Goal: Entertainment & Leisure: Consume media (video, audio)

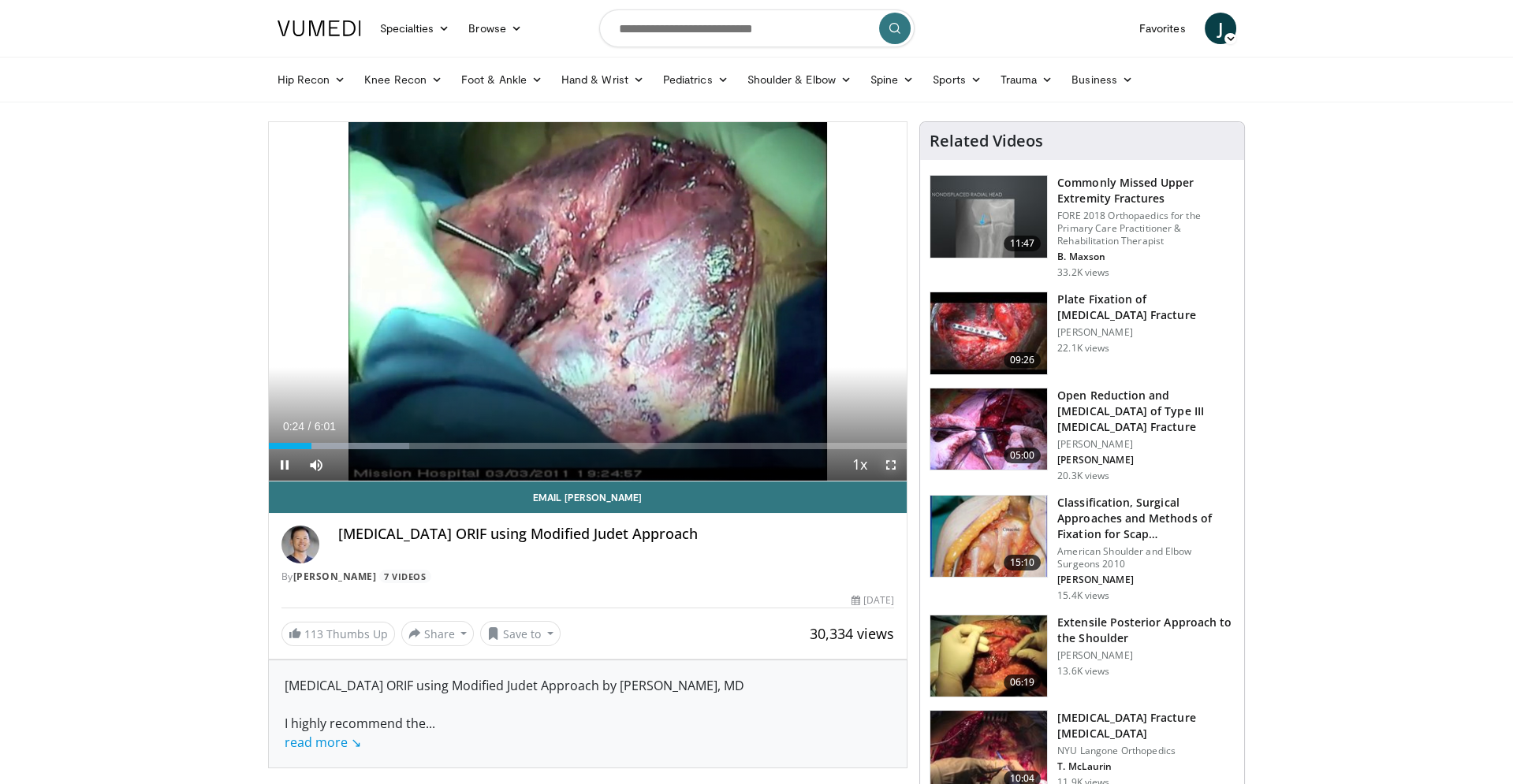
click at [898, 470] on span "Video Player" at bounding box center [891, 465] width 32 height 32
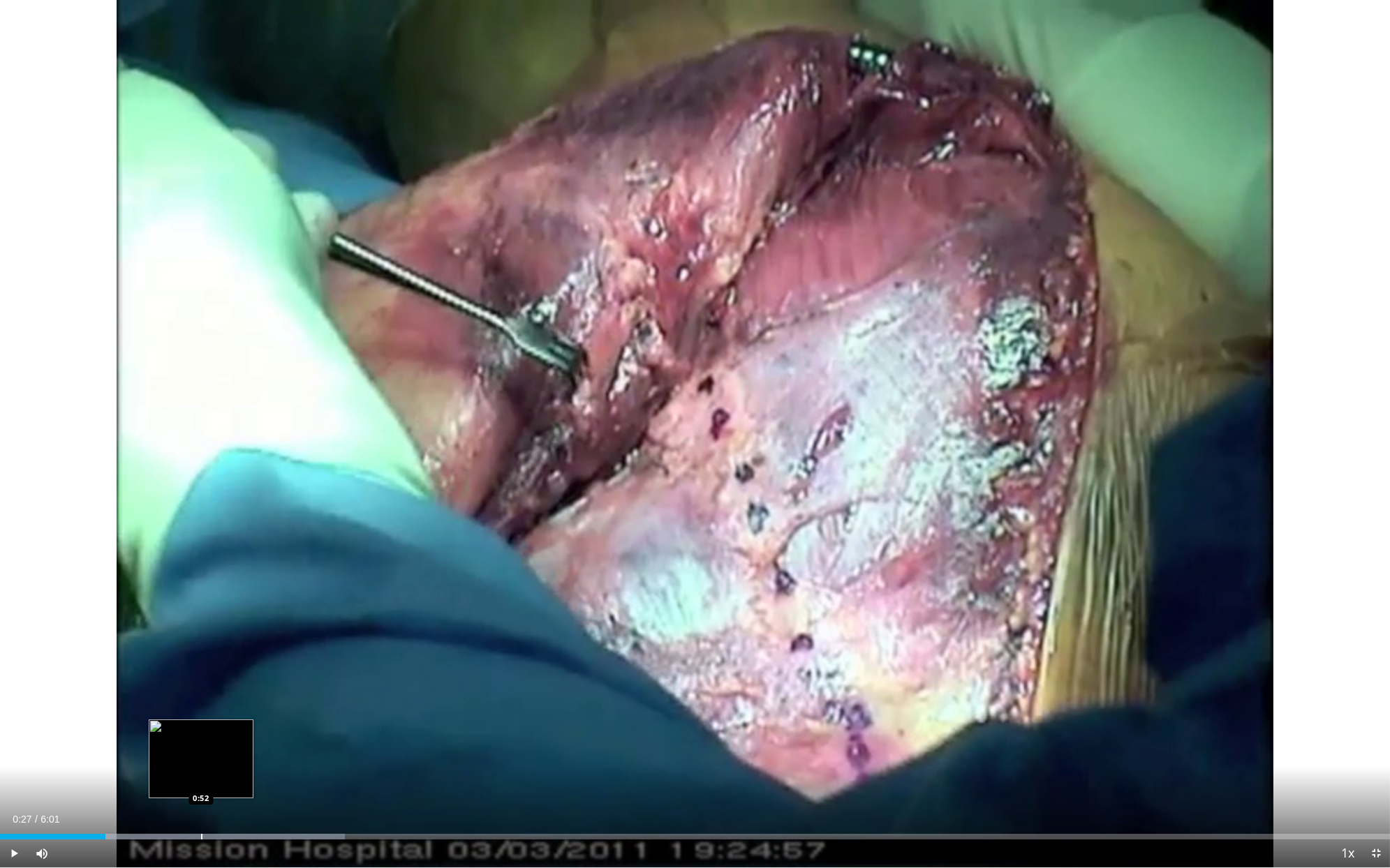
click at [201, 694] on div "Progress Bar" at bounding box center [202, 836] width 2 height 5
click at [166, 694] on div "Progress Bar" at bounding box center [167, 836] width 2 height 5
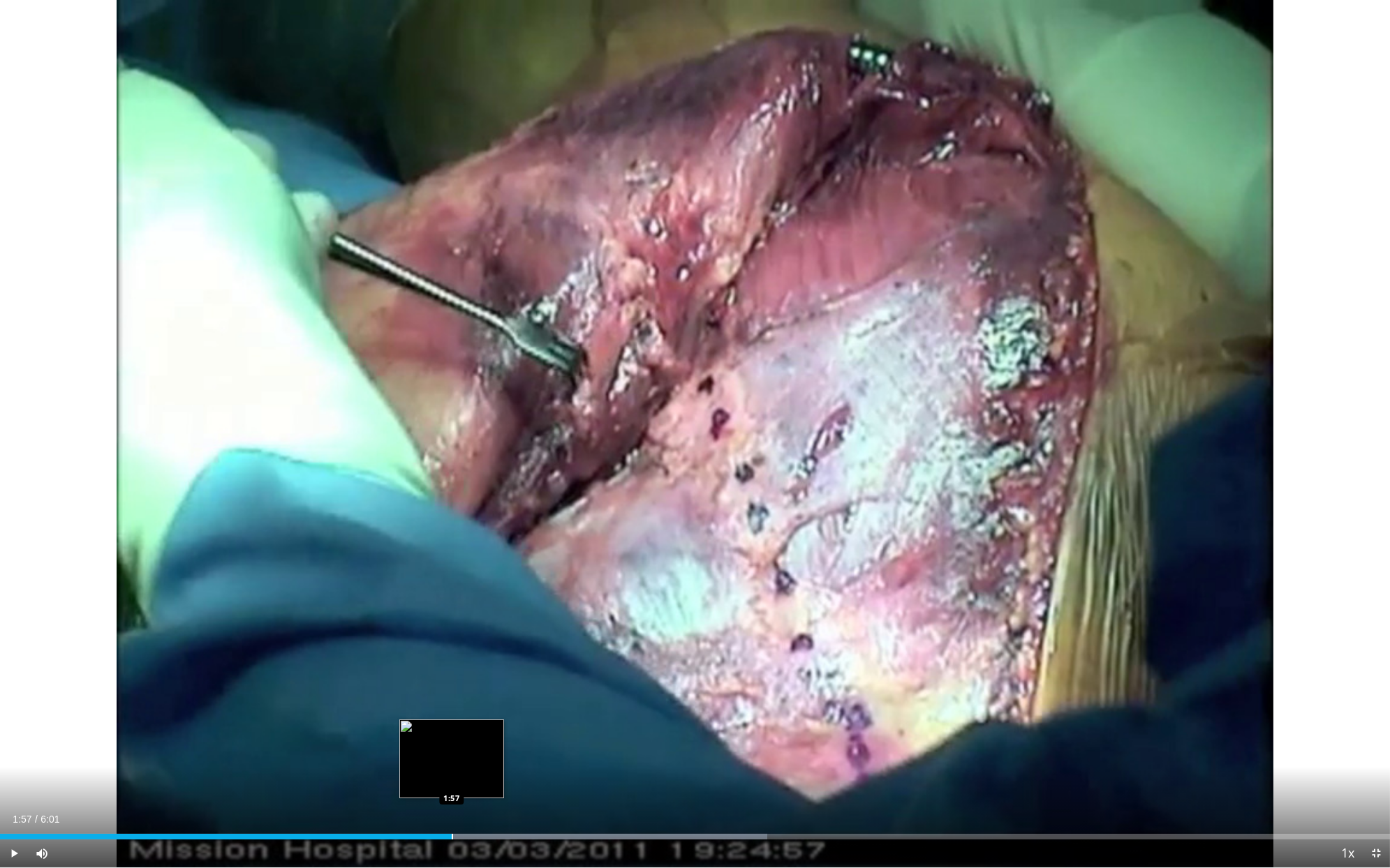
click at [451, 694] on div "Loaded : 55.19% 2:17 1:57" at bounding box center [695, 833] width 1390 height 14
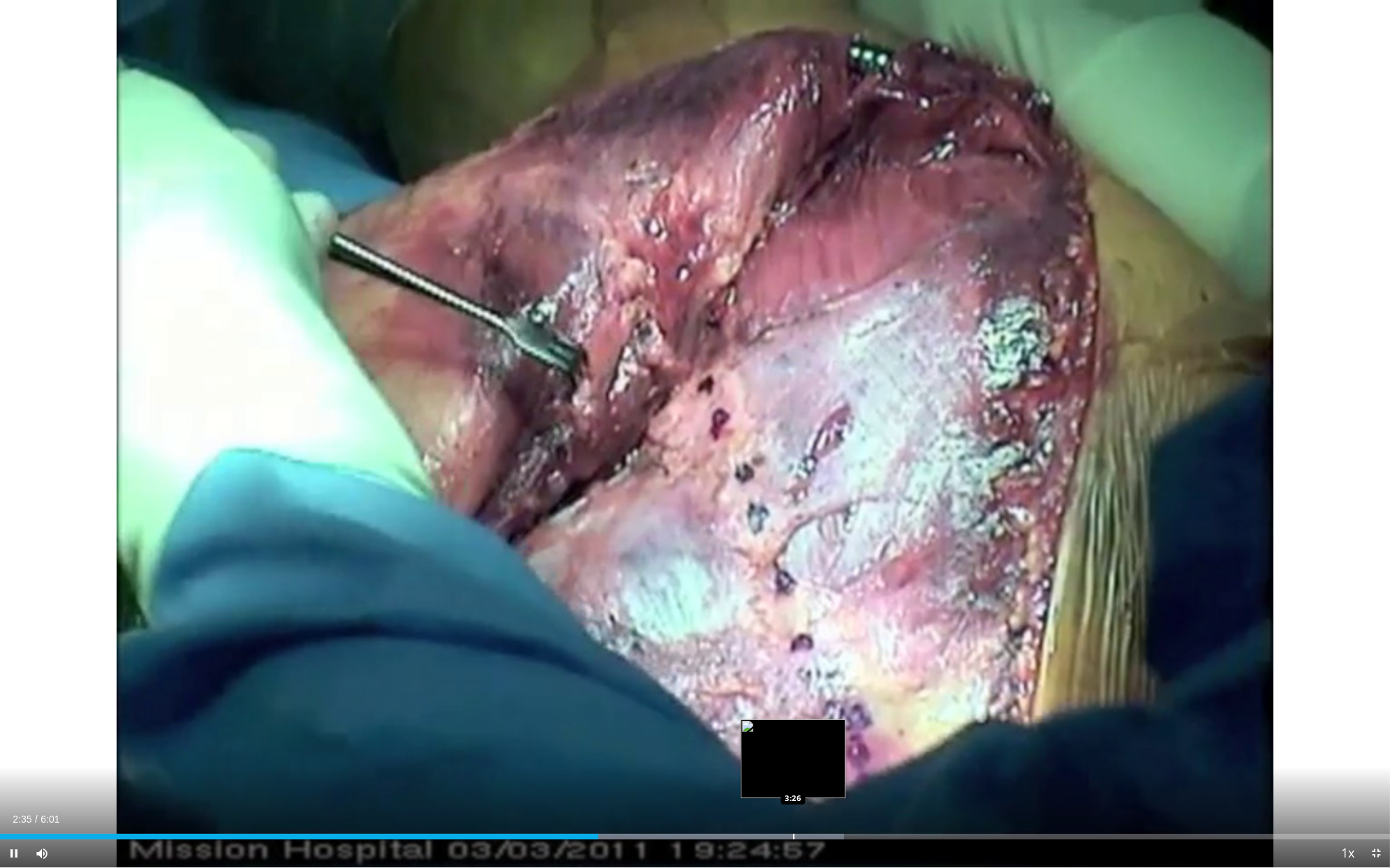
click at [793, 694] on div "Loaded : 60.71% 2:35 3:26" at bounding box center [695, 833] width 1390 height 14
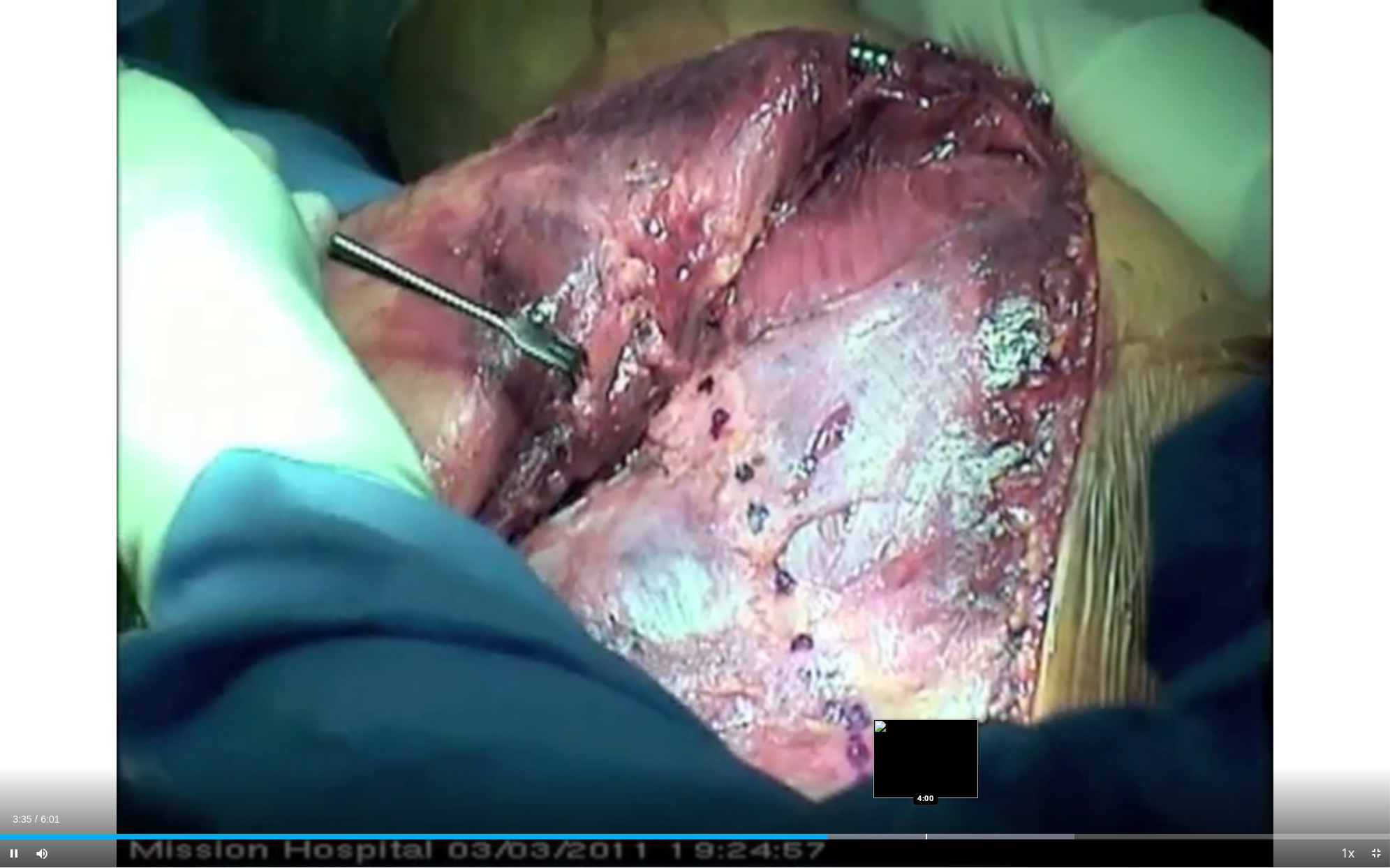
click at [926, 694] on div "Progress Bar" at bounding box center [926, 836] width 2 height 5
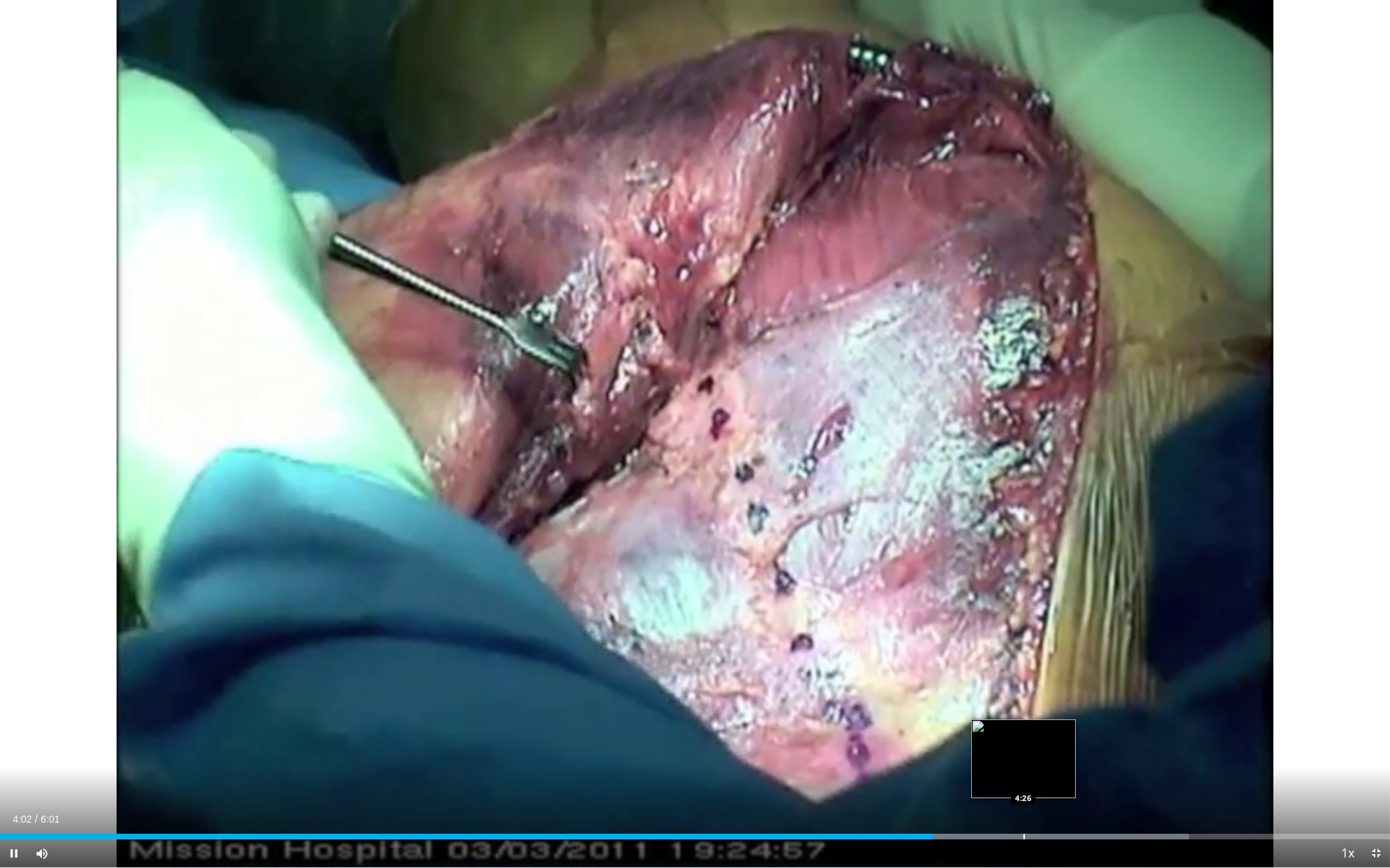
click at [1023, 694] on div "Progress Bar" at bounding box center [1024, 836] width 2 height 5
click at [1064, 694] on div "Progress Bar" at bounding box center [1065, 836] width 2 height 5
click at [1108, 694] on div "Progress Bar" at bounding box center [1109, 836] width 2 height 5
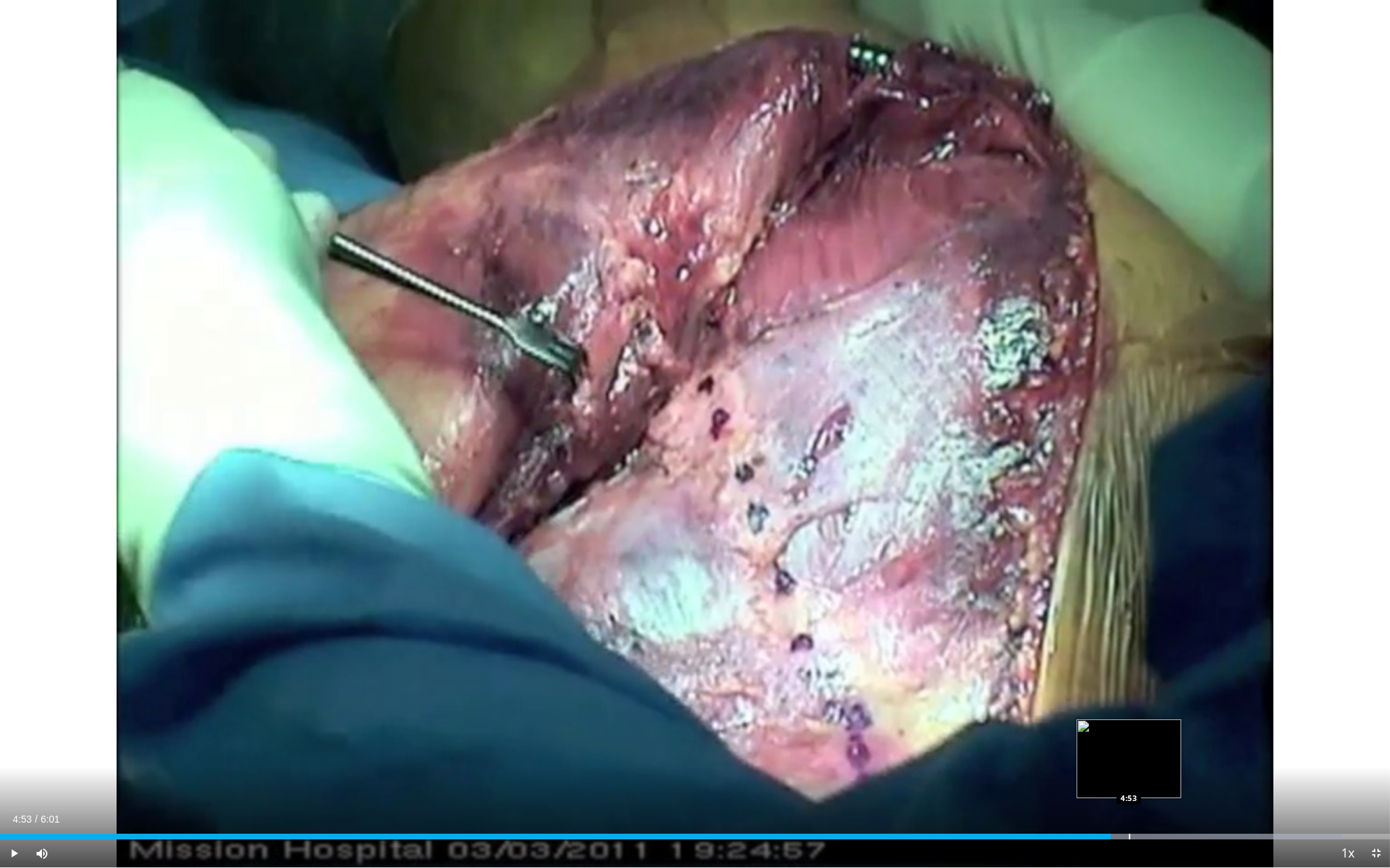
click at [1129, 694] on div "Progress Bar" at bounding box center [1130, 836] width 2 height 5
click at [1159, 694] on div "Progress Bar" at bounding box center [1160, 836] width 2 height 5
click at [1208, 694] on div "Progress Bar" at bounding box center [1209, 836] width 2 height 5
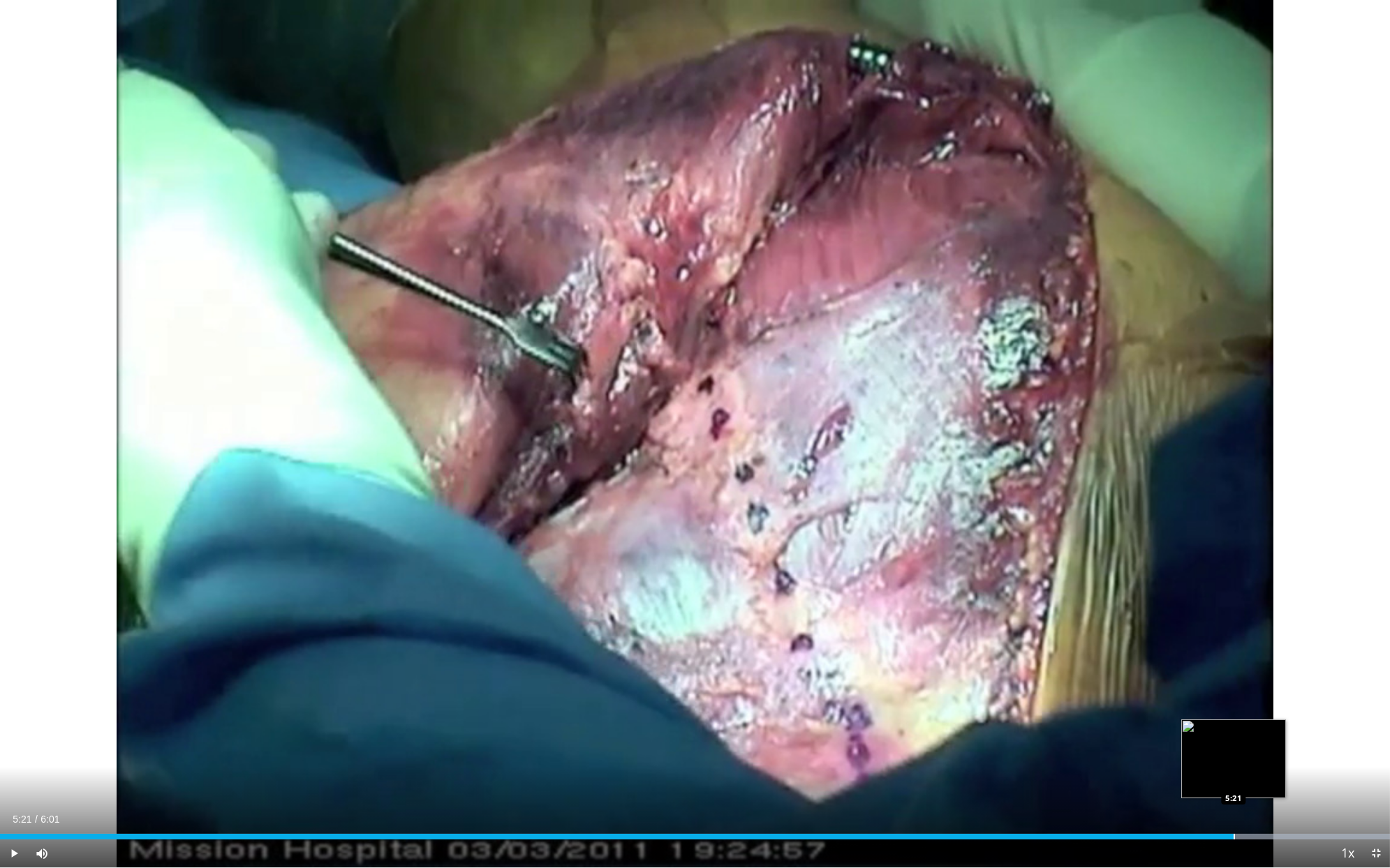
click at [1233, 694] on div "Progress Bar" at bounding box center [1234, 836] width 2 height 5
click at [1223, 694] on div "Progress Bar" at bounding box center [1224, 836] width 2 height 5
click at [1209, 694] on div "5:18" at bounding box center [613, 836] width 1226 height 5
click at [1231, 694] on div "Progress Bar" at bounding box center [1232, 836] width 2 height 5
click at [1249, 694] on div "Progress Bar" at bounding box center [1250, 836] width 2 height 5
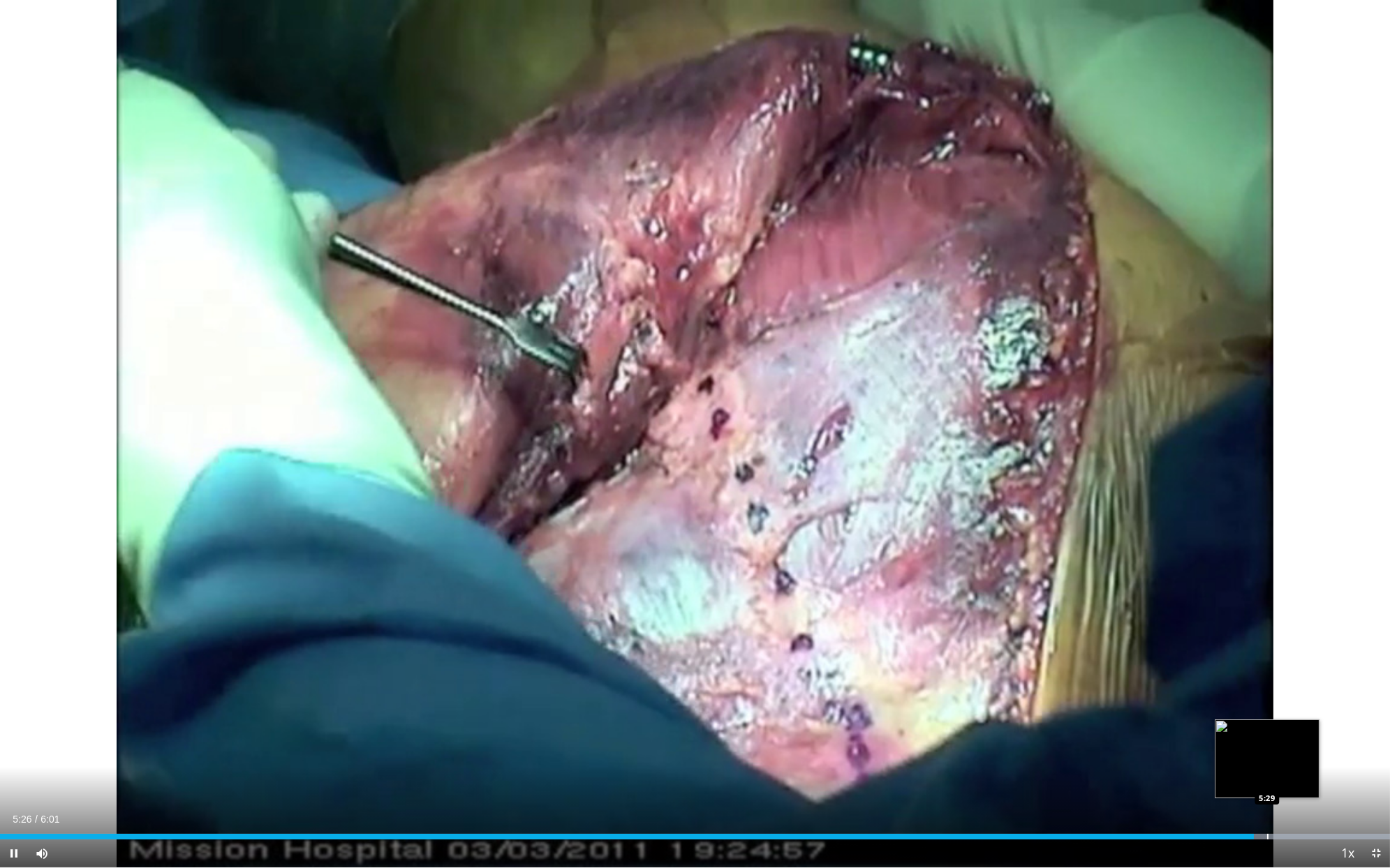
click at [1267, 694] on div "Progress Bar" at bounding box center [1267, 836] width 2 height 5
click at [1263, 694] on div "Progress Bar" at bounding box center [1264, 836] width 2 height 5
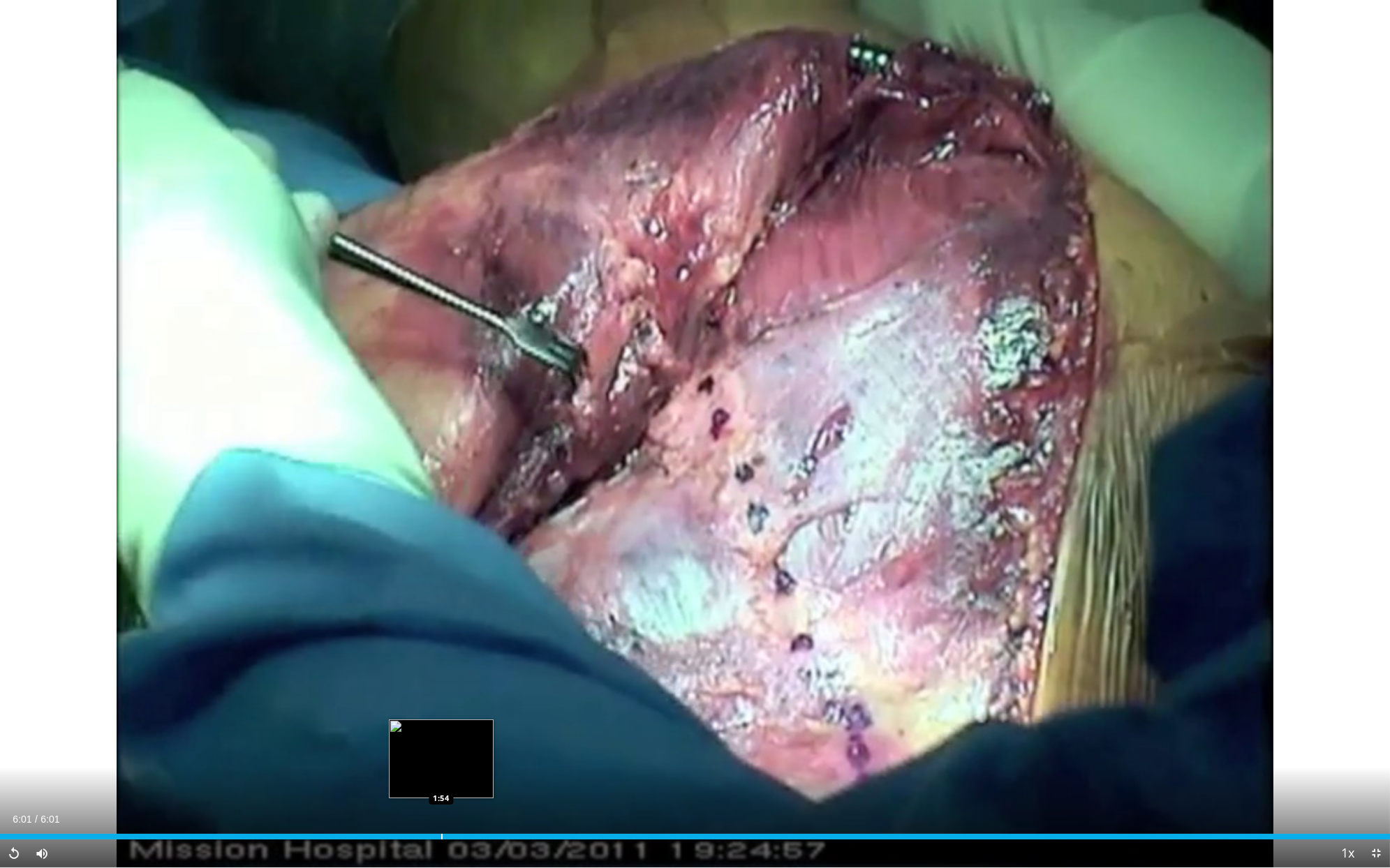
click at [400, 694] on div "Loaded : 100.00% 6:01 1:54" at bounding box center [695, 836] width 1390 height 5
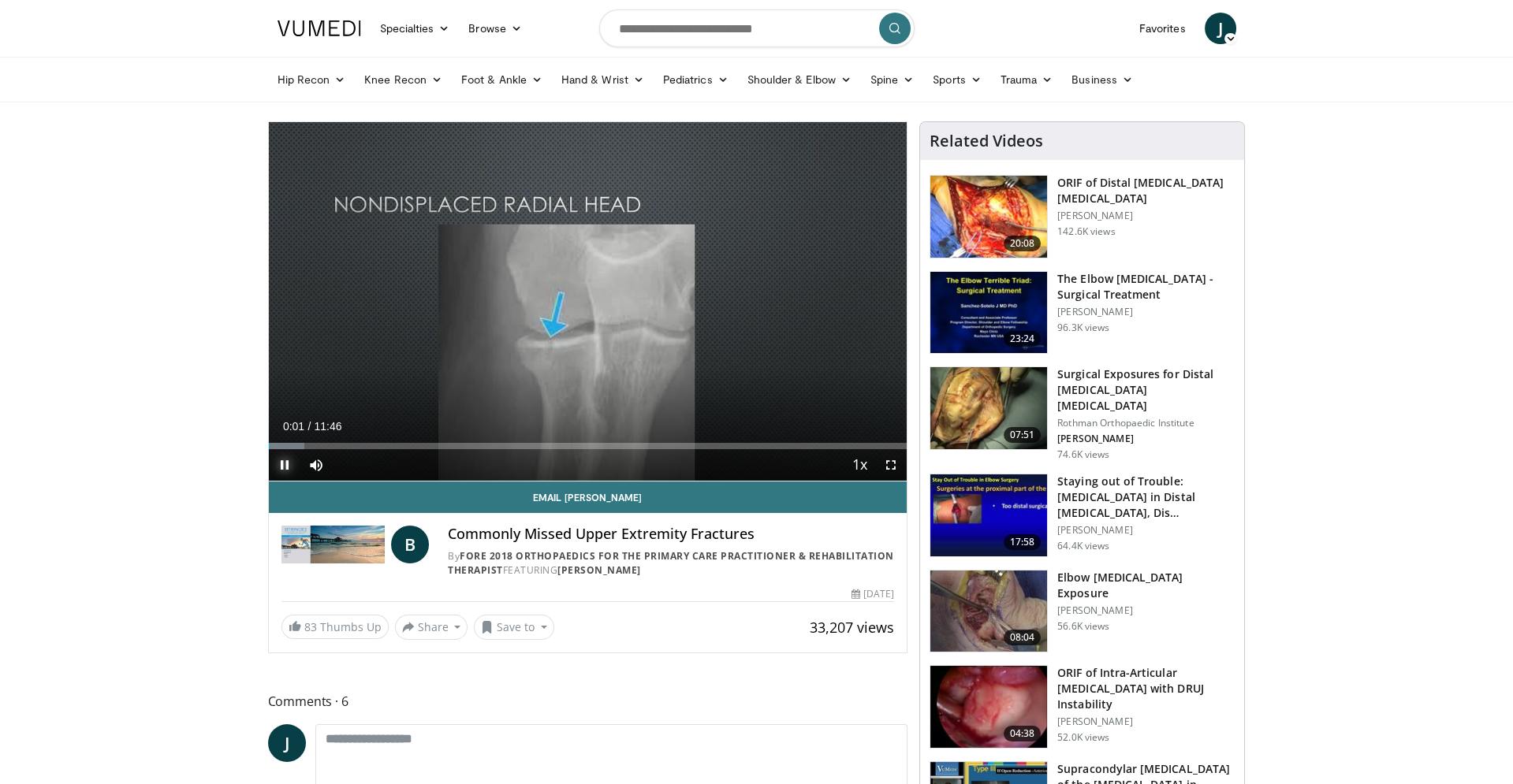
click at [281, 459] on span "Video Player" at bounding box center [284, 465] width 32 height 32
click at [650, 34] on input "Search topics, interventions" at bounding box center [757, 28] width 315 height 38
type input "**********"
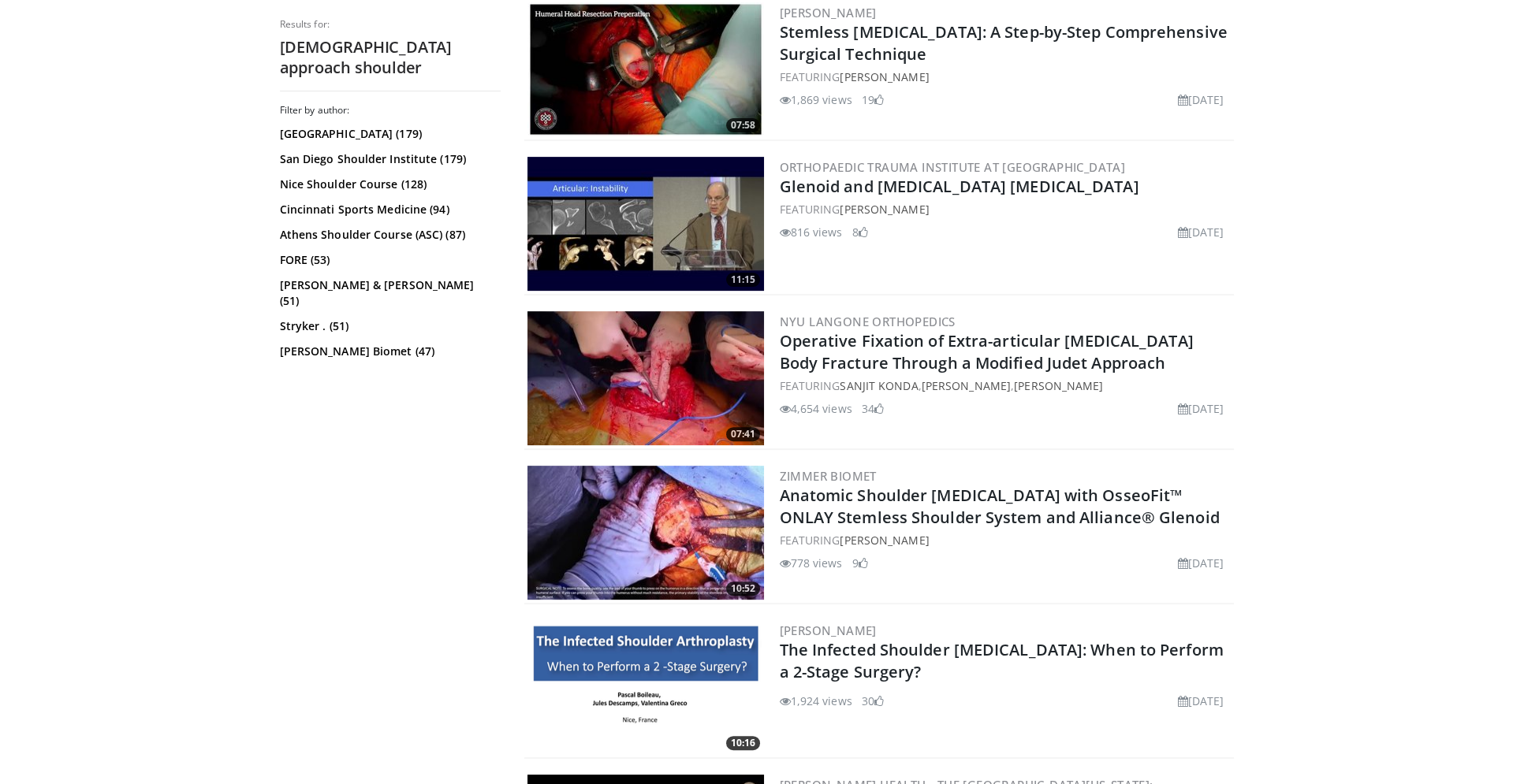
scroll to position [1411, 0]
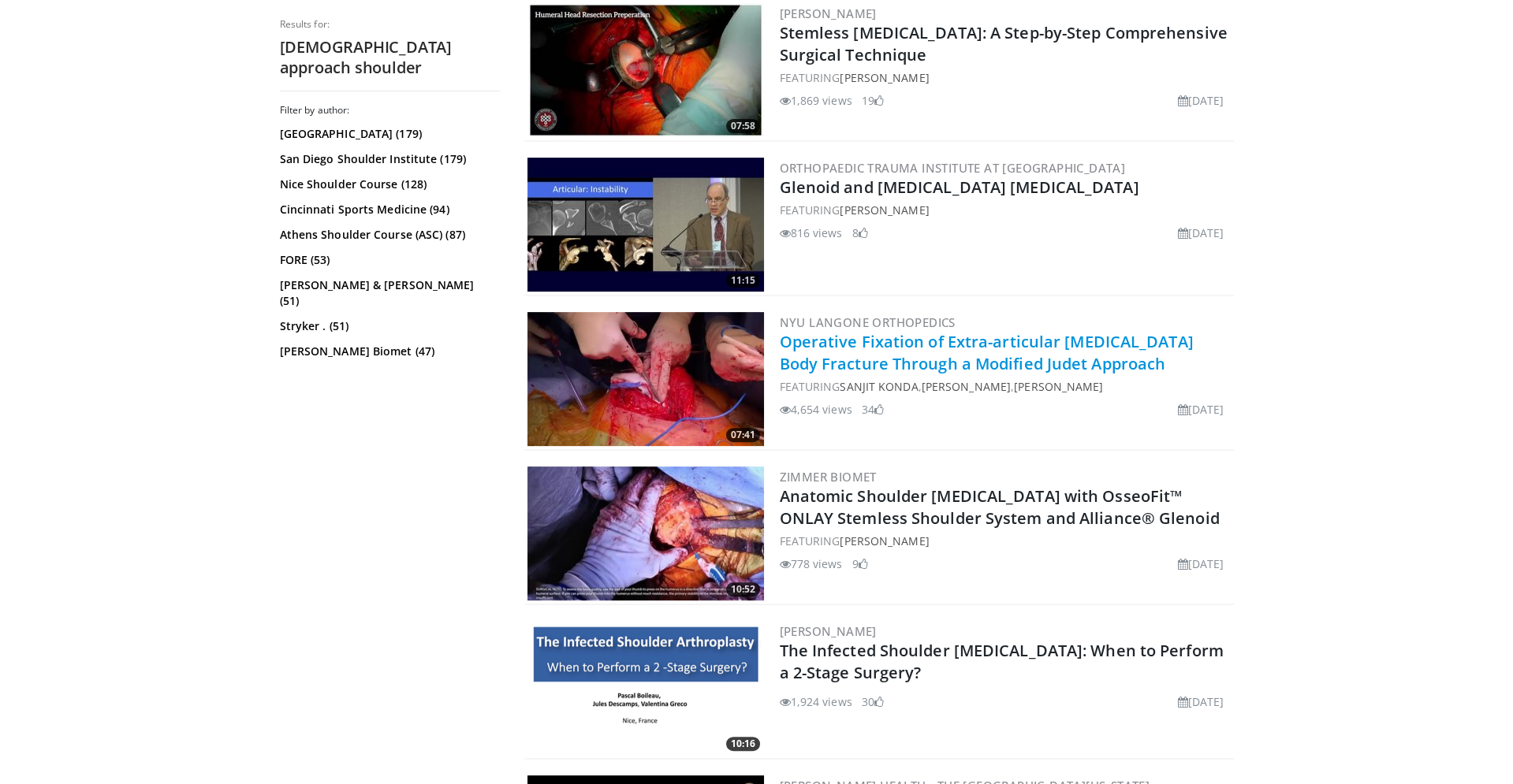
click at [825, 354] on link "Operative Fixation of Extra-articular [MEDICAL_DATA] Body Fracture Through a Mo…" at bounding box center [987, 353] width 414 height 44
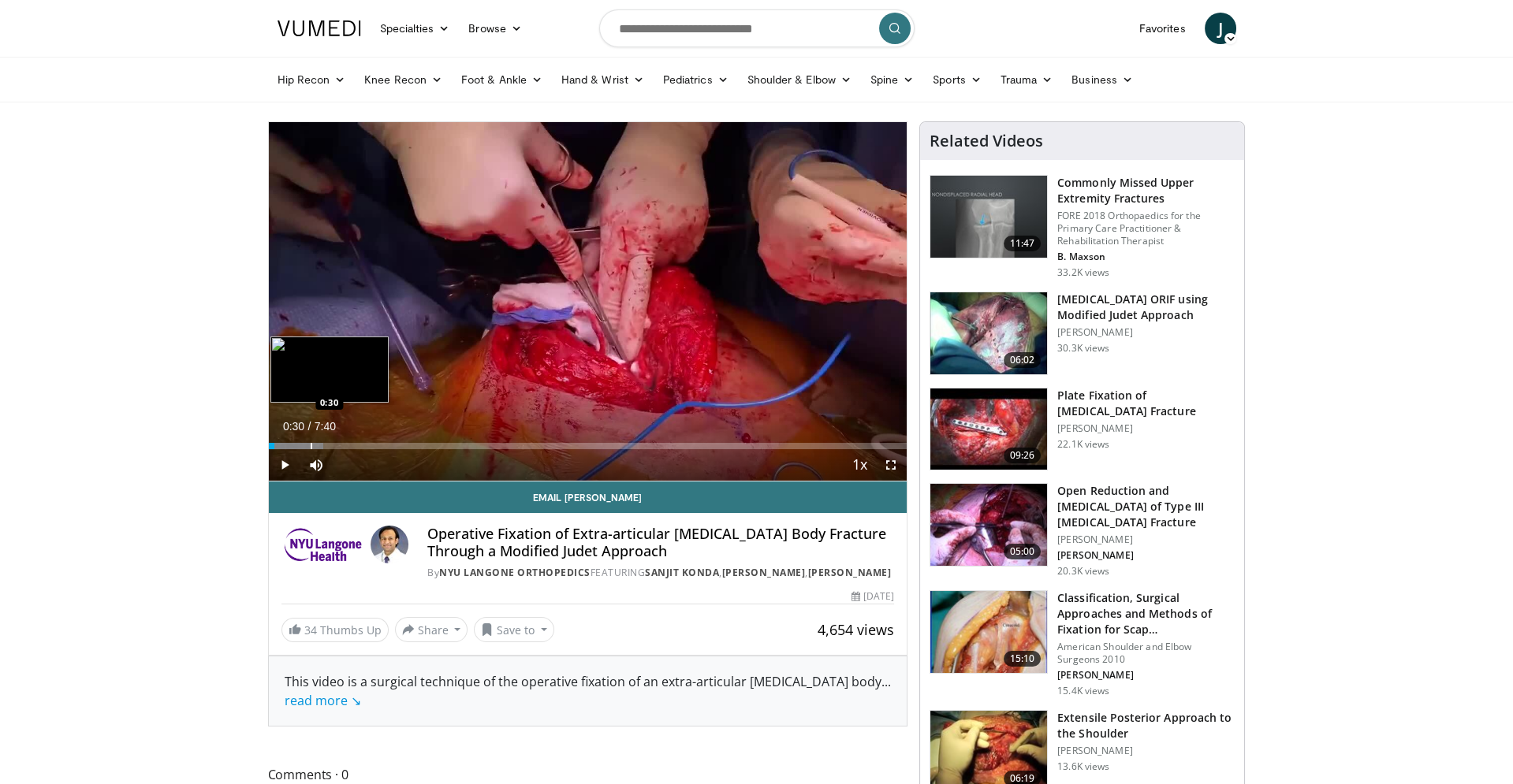
click at [309, 445] on div "Loaded : 8.60% 0:30 0:30" at bounding box center [589, 446] width 639 height 6
click at [366, 444] on div "Progress Bar" at bounding box center [367, 446] width 2 height 6
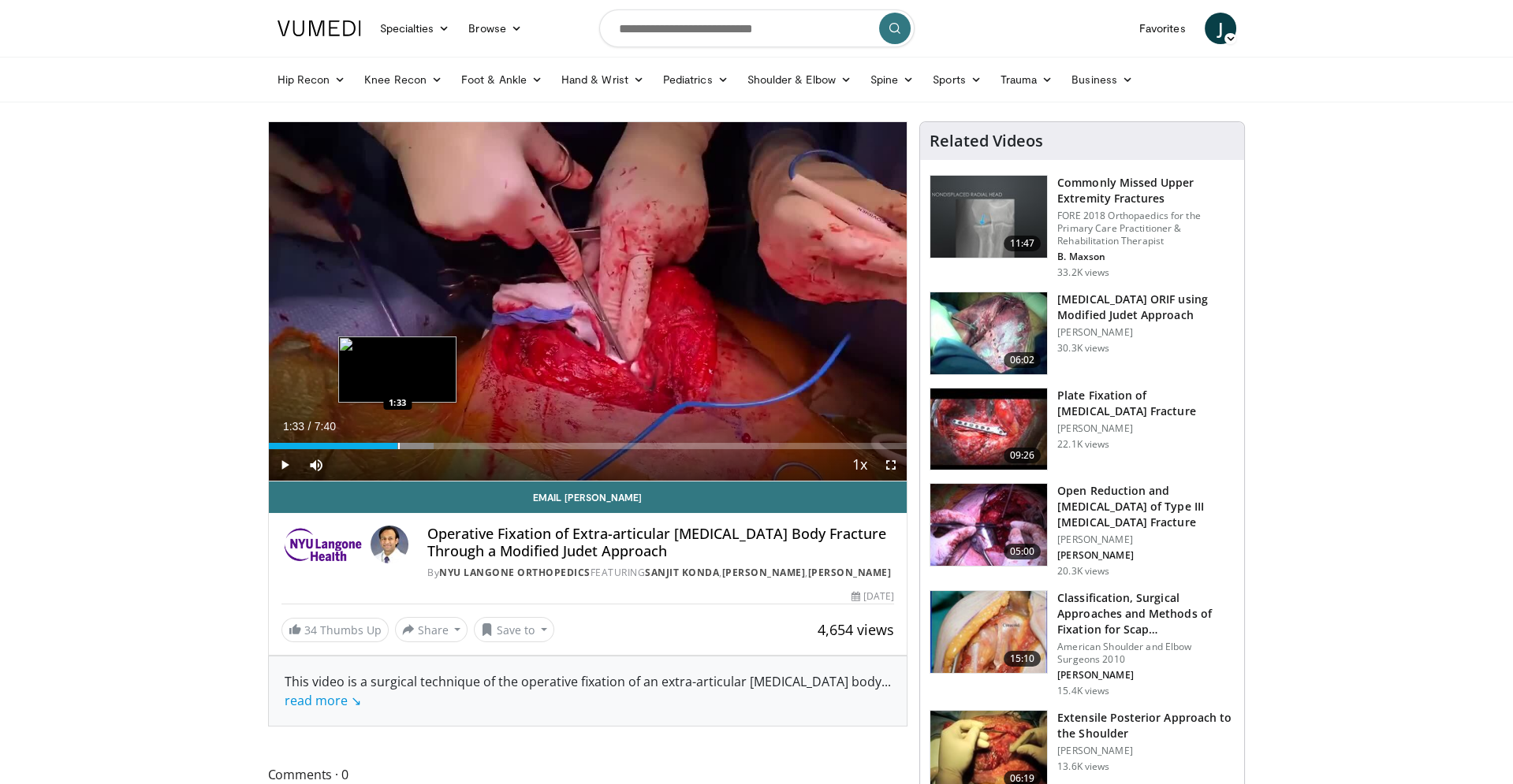
click at [398, 443] on div "Progress Bar" at bounding box center [399, 446] width 2 height 6
click at [433, 447] on div "Progress Bar" at bounding box center [434, 446] width 2 height 6
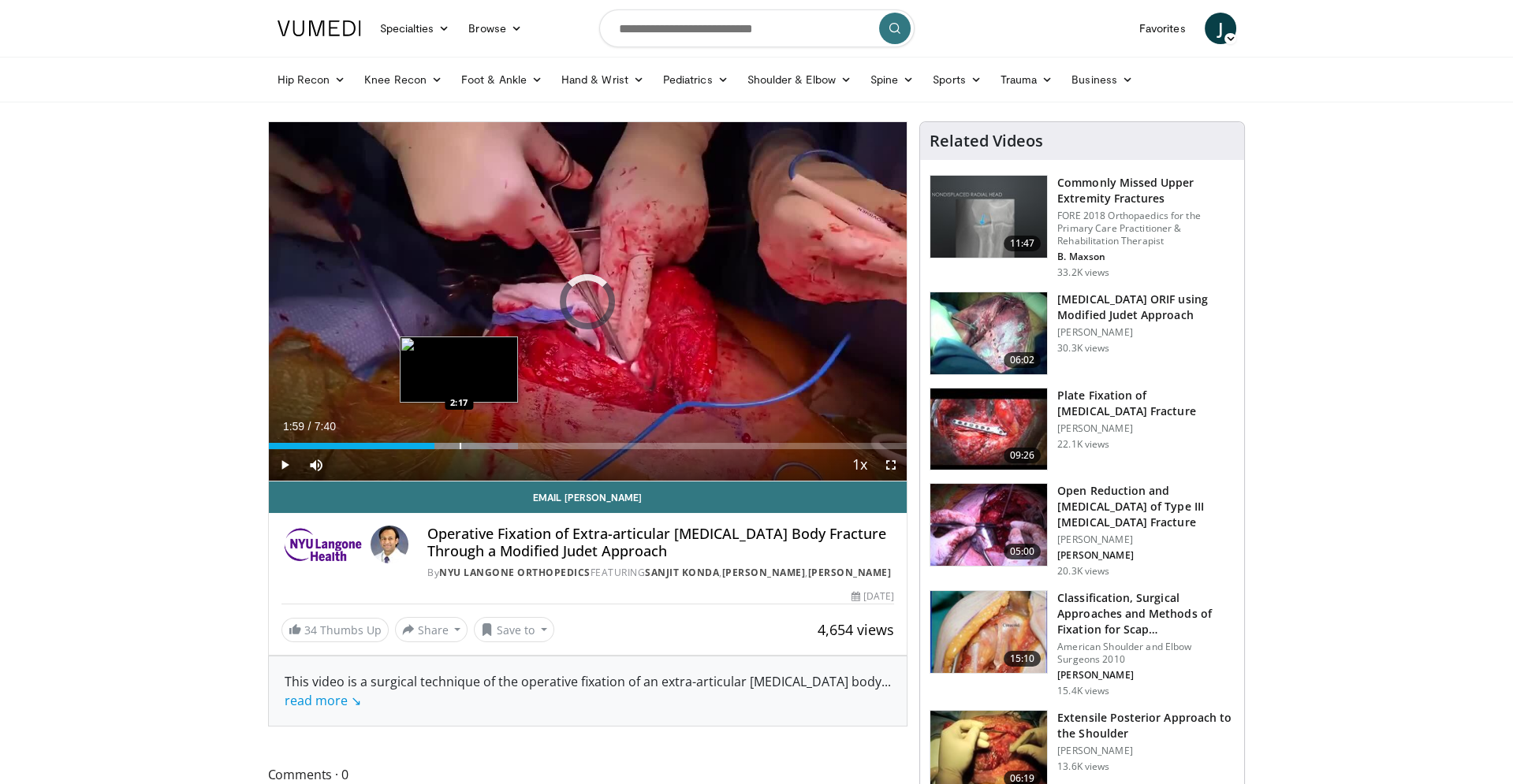
click at [460, 446] on div "Progress Bar" at bounding box center [460, 446] width 2 height 6
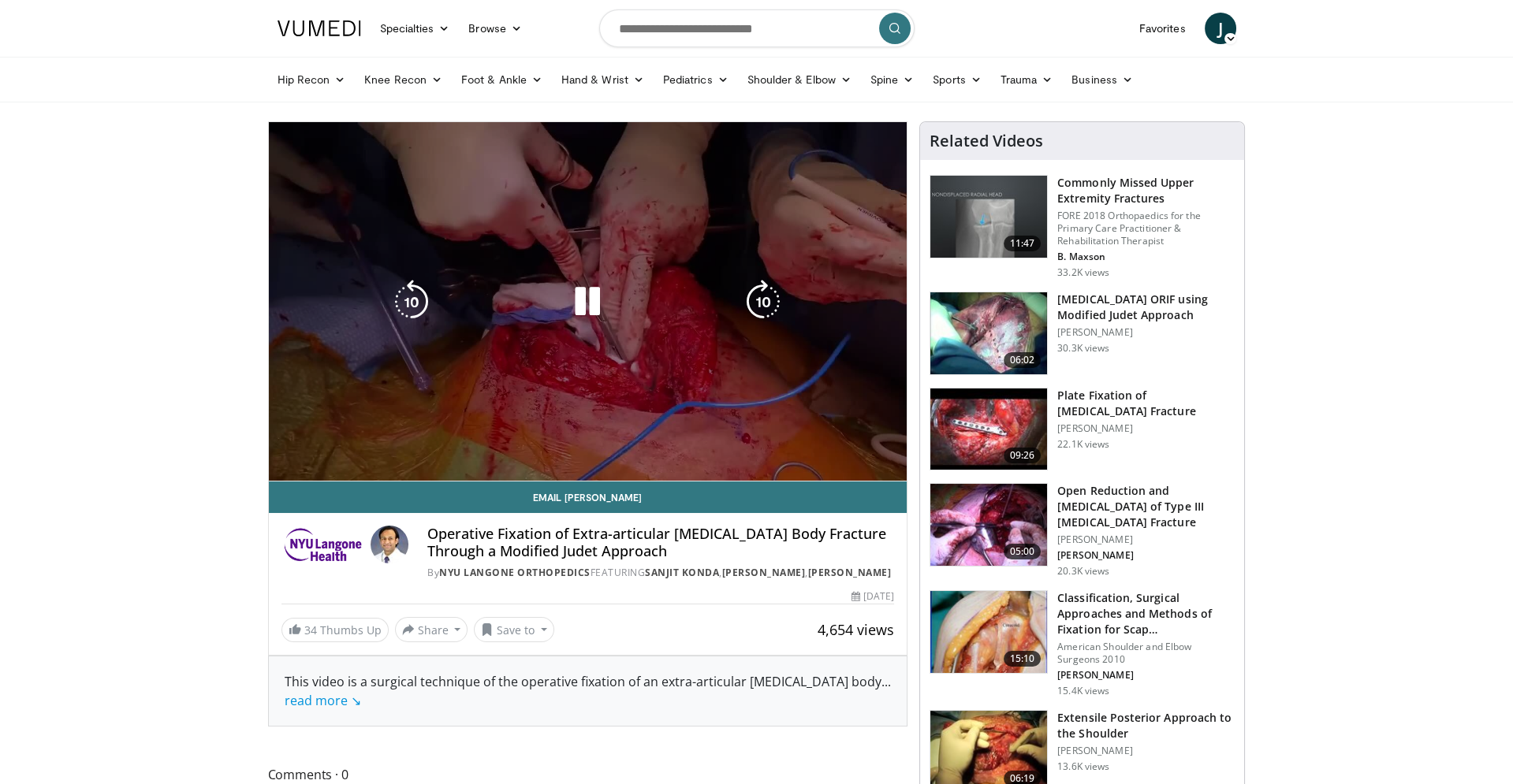
click at [484, 446] on video-js "**********" at bounding box center [589, 301] width 639 height 360
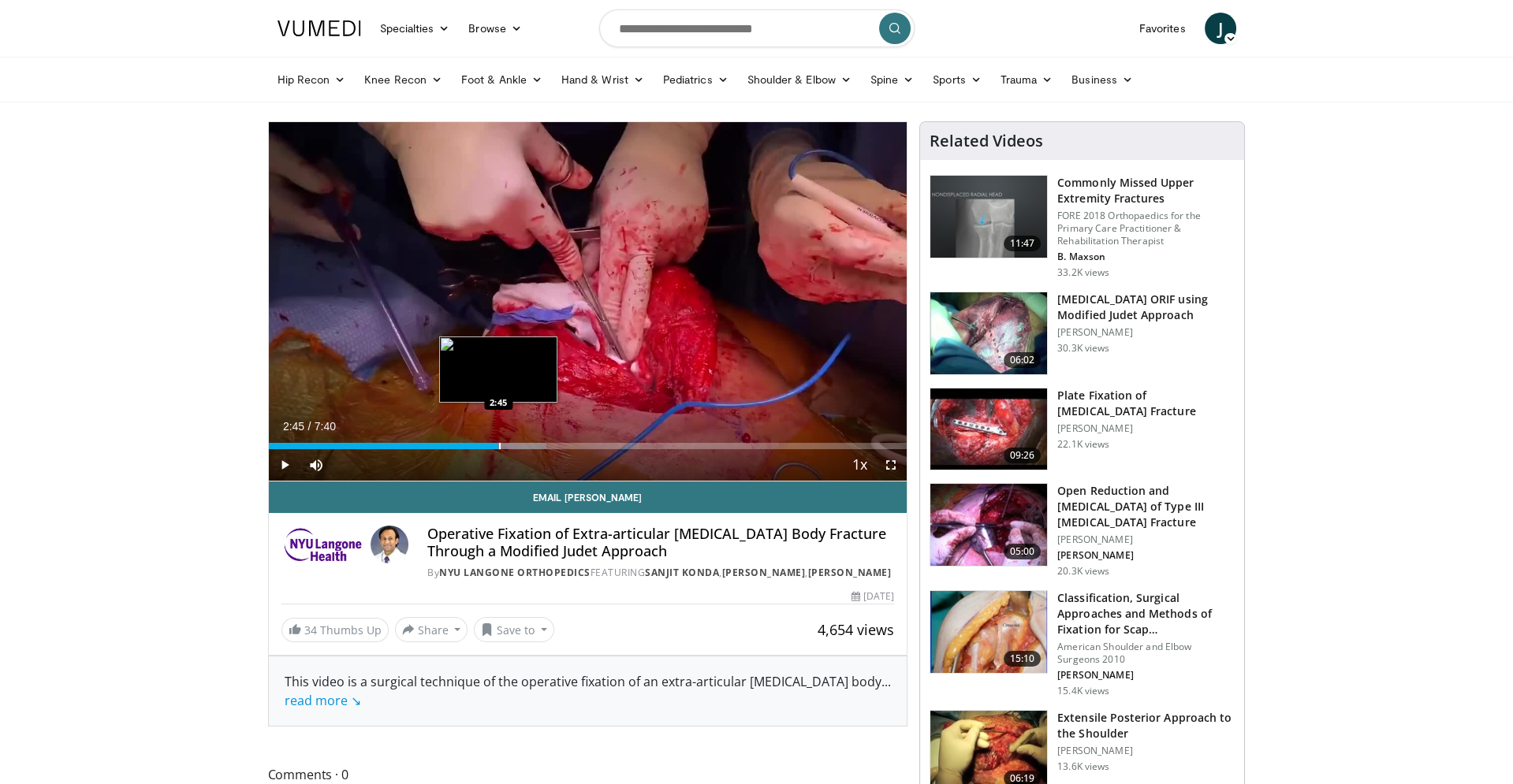
click at [499, 446] on div "Progress Bar" at bounding box center [500, 446] width 2 height 6
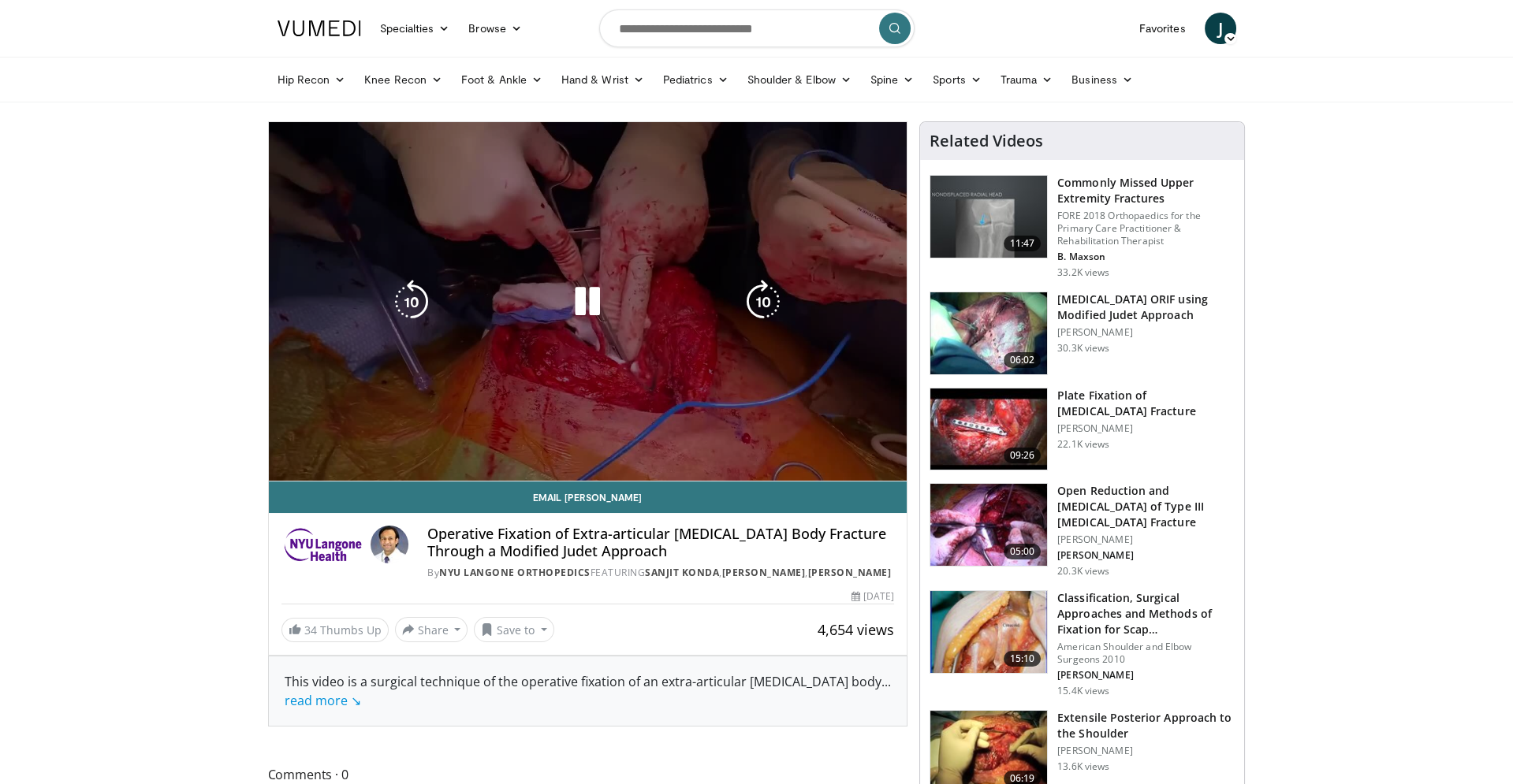
click at [497, 446] on video-js "**********" at bounding box center [589, 301] width 639 height 360
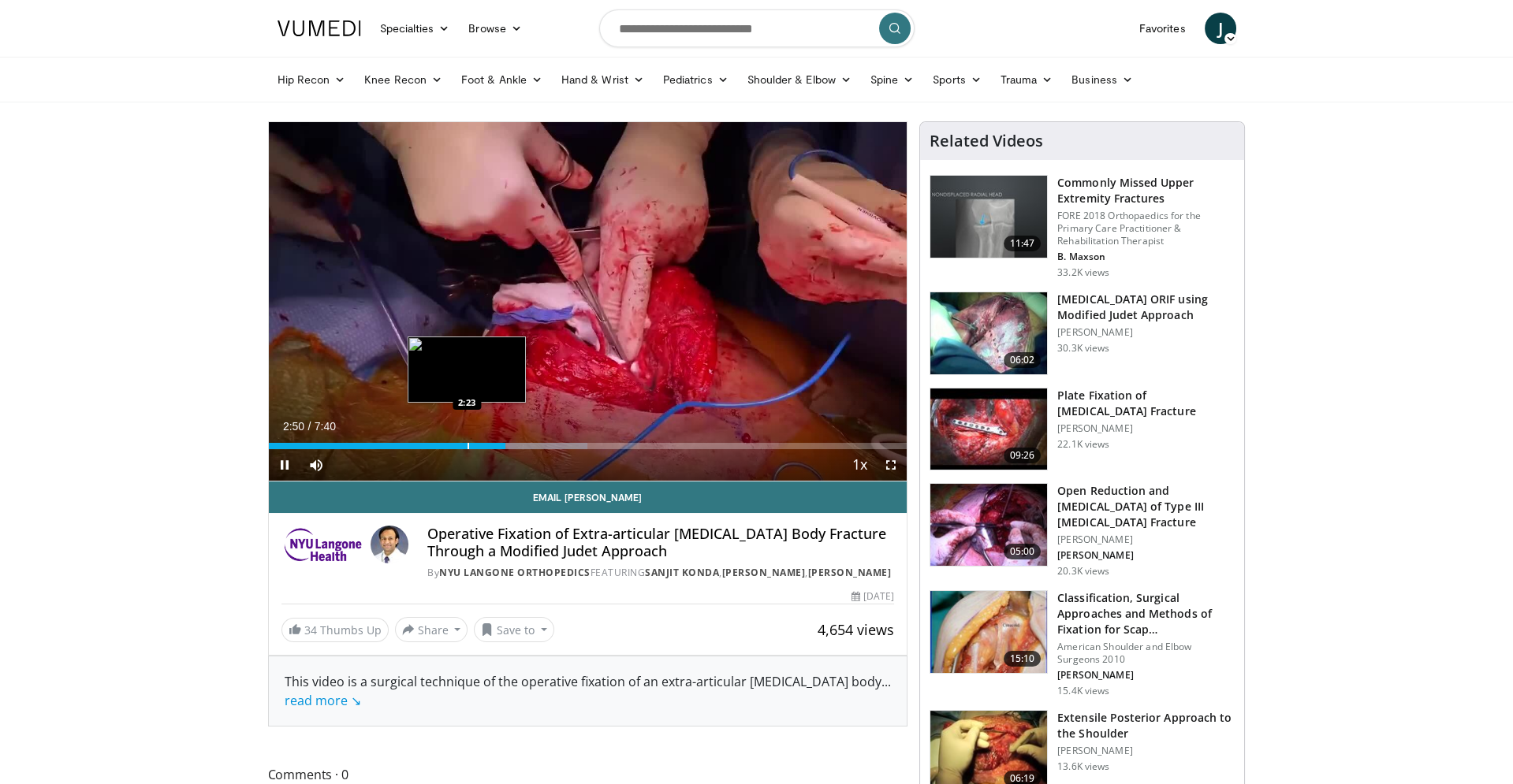
click at [467, 444] on div "Progress Bar" at bounding box center [468, 446] width 2 height 6
click at [464, 447] on div "Progress Bar" at bounding box center [465, 446] width 2 height 6
click at [445, 444] on div "Progress Bar" at bounding box center [446, 446] width 2 height 6
click at [481, 447] on div "Progress Bar" at bounding box center [482, 446] width 2 height 6
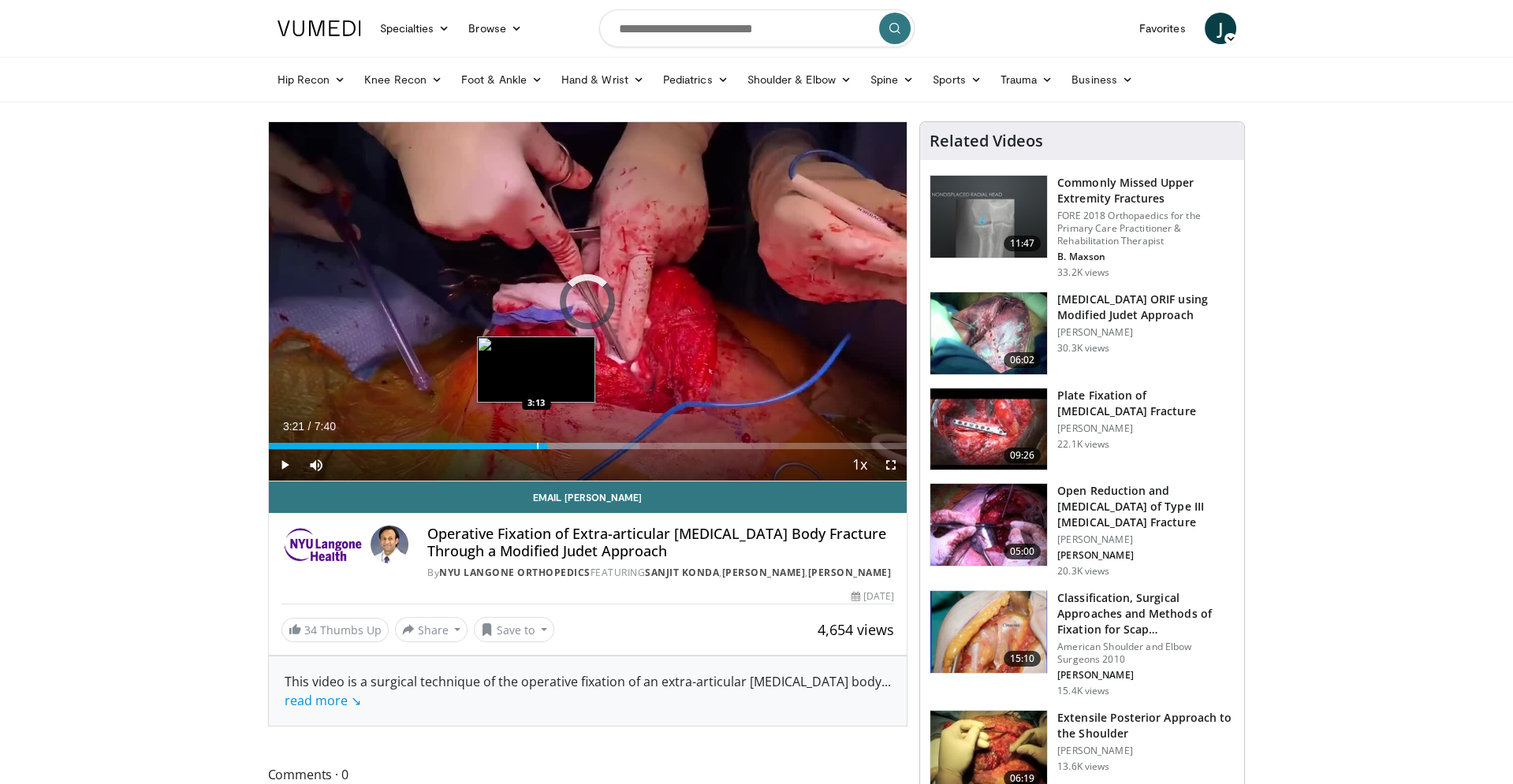
click at [537, 445] on div "Progress Bar" at bounding box center [538, 446] width 2 height 6
click at [280, 465] on span "Video Player" at bounding box center [284, 465] width 32 height 32
click at [286, 465] on span "Video Player" at bounding box center [284, 465] width 32 height 32
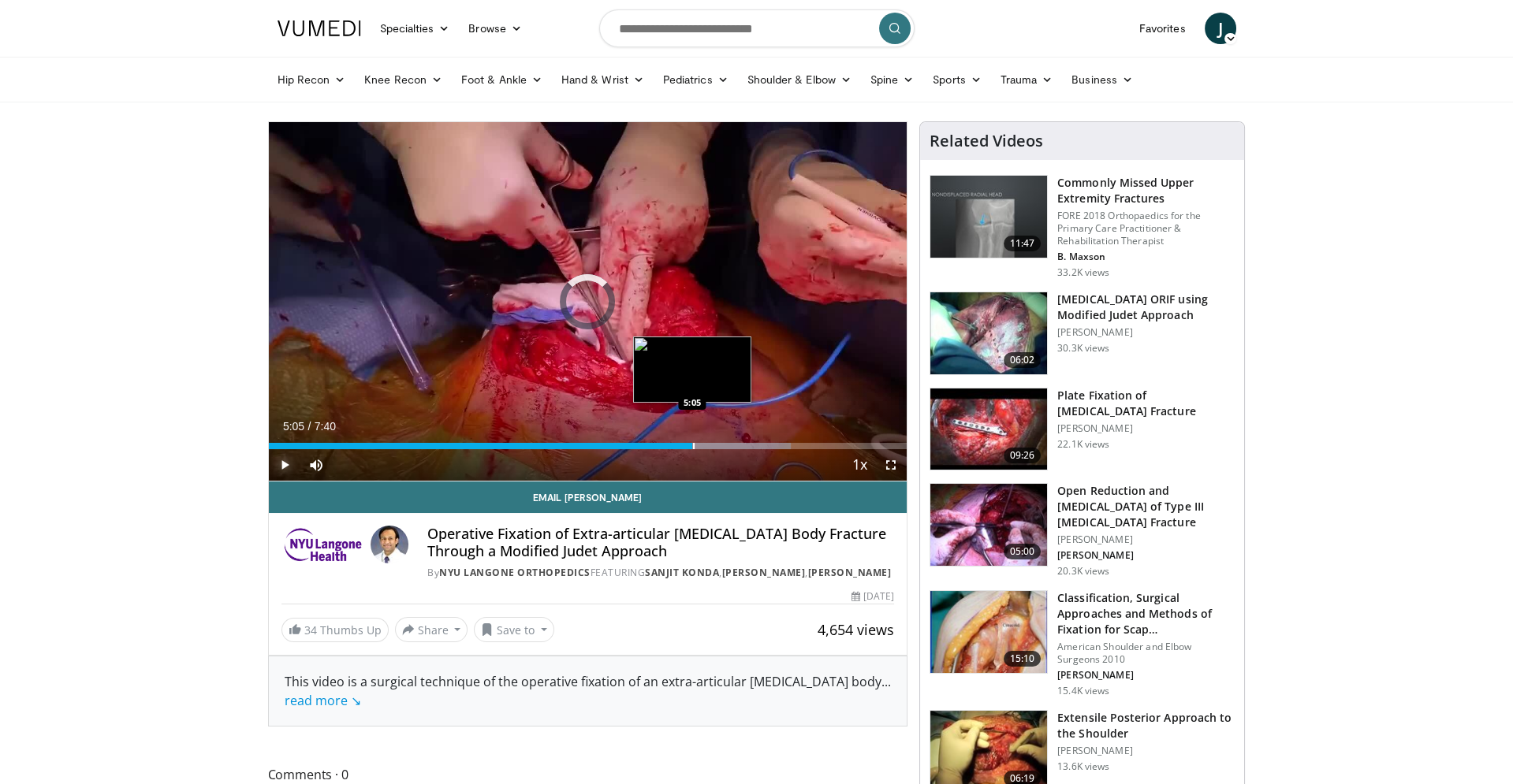
click at [693, 446] on div "Progress Bar" at bounding box center [694, 446] width 2 height 6
click at [677, 446] on div "Progress Bar" at bounding box center [678, 446] width 2 height 6
